Goal: Task Accomplishment & Management: Manage account settings

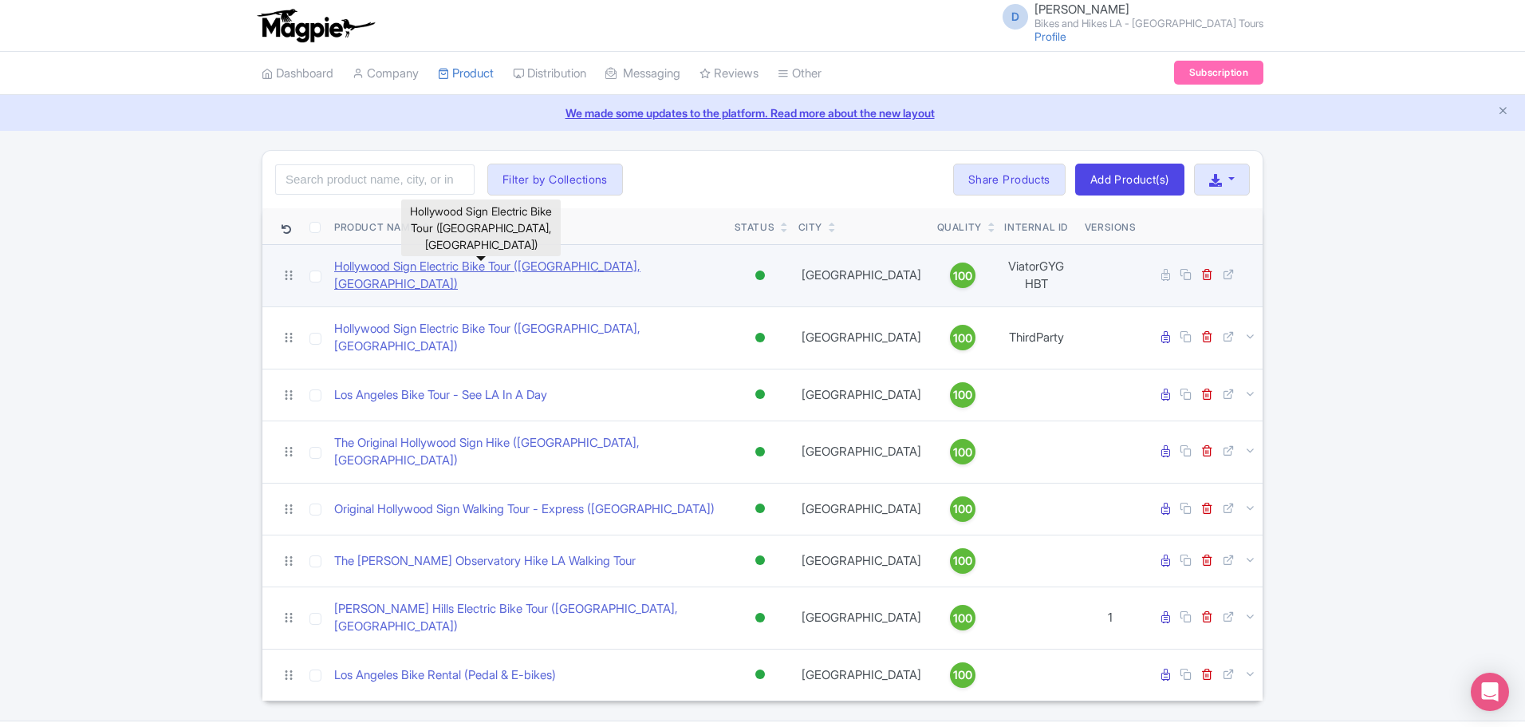
click at [547, 265] on link "Hollywood Sign Electric Bike Tour ([GEOGRAPHIC_DATA], [GEOGRAPHIC_DATA])" at bounding box center [528, 276] width 388 height 36
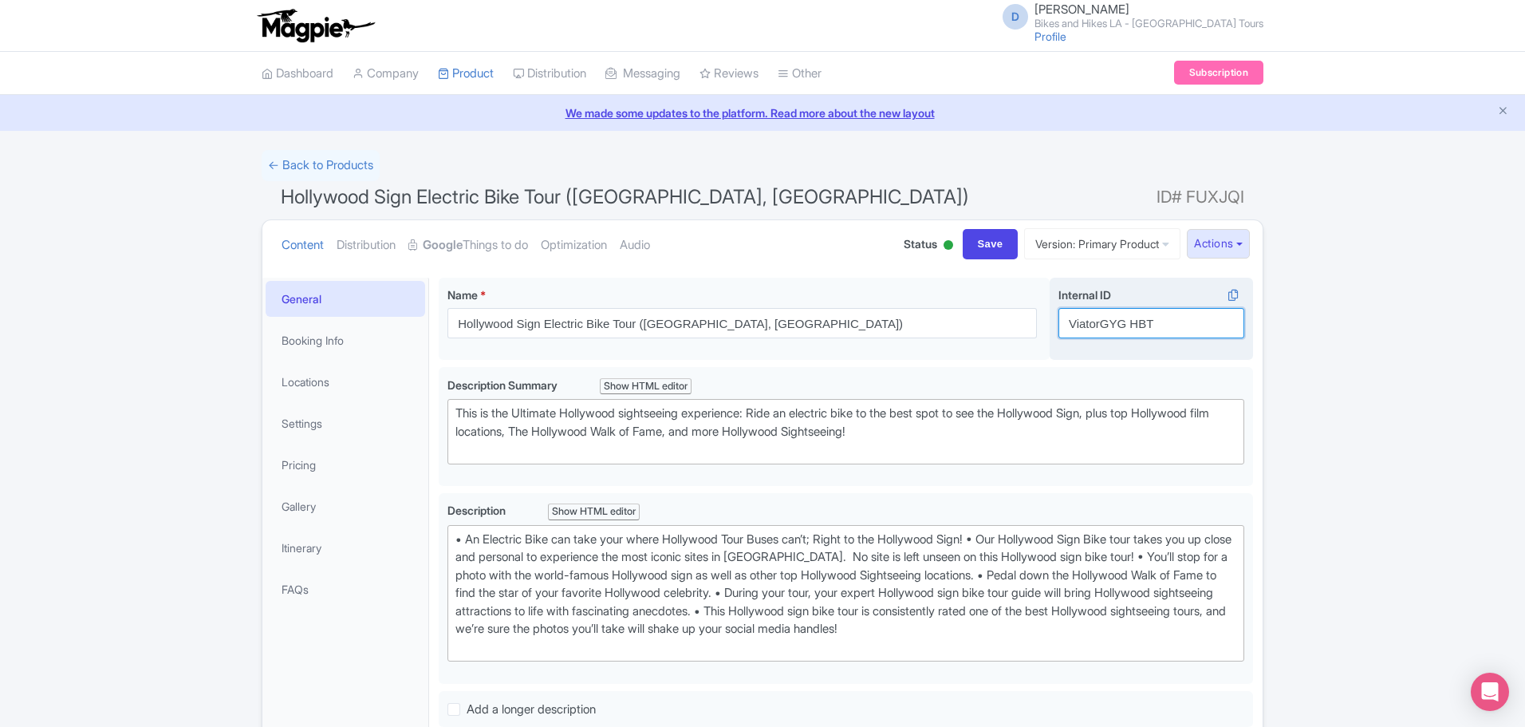
drag, startPoint x: 1102, startPoint y: 322, endPoint x: 1126, endPoint y: 321, distance: 24.0
click at [1126, 321] on input "ViatorGYG HBT" at bounding box center [1152, 323] width 186 height 30
type input "Viator HBT"
click at [372, 460] on link "Pricing" at bounding box center [346, 465] width 160 height 36
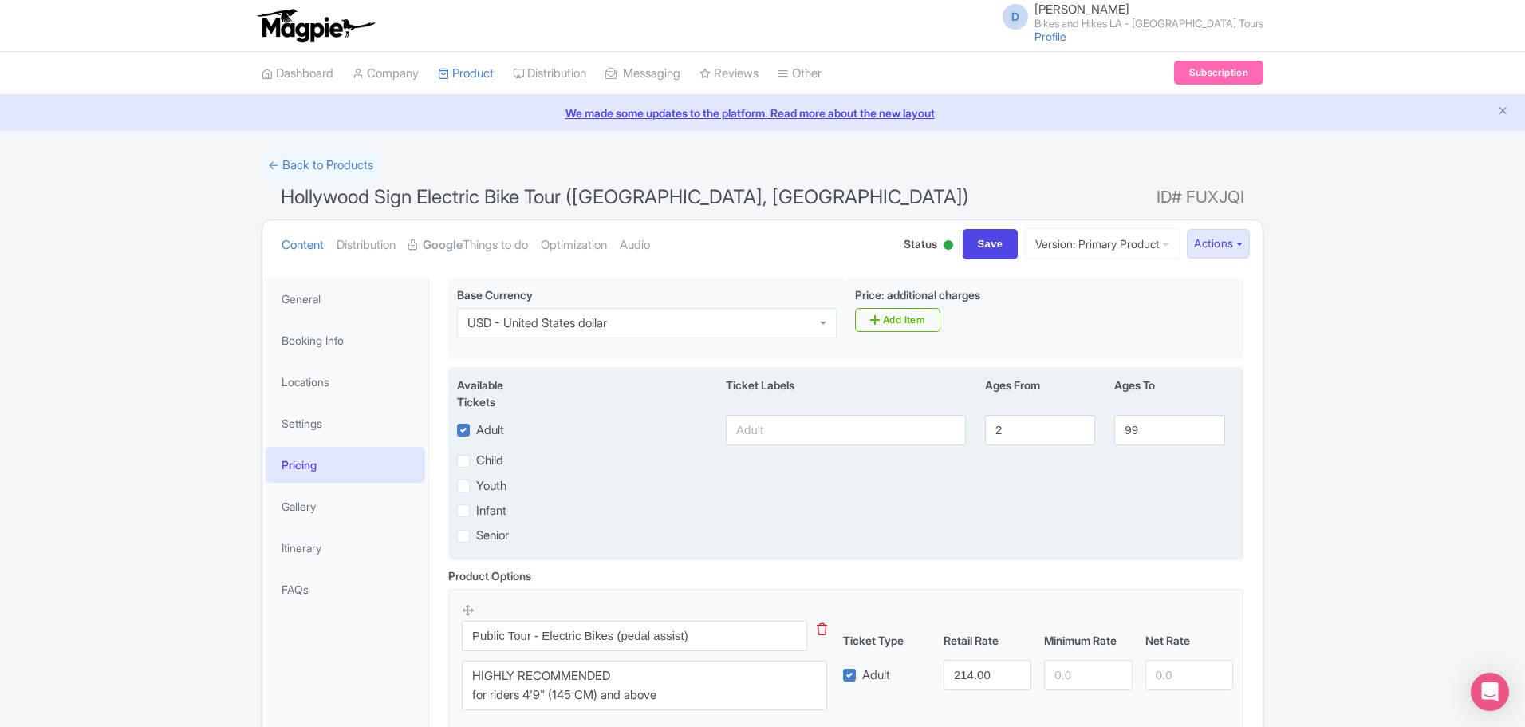
scroll to position [239, 0]
